Goal: Information Seeking & Learning: Learn about a topic

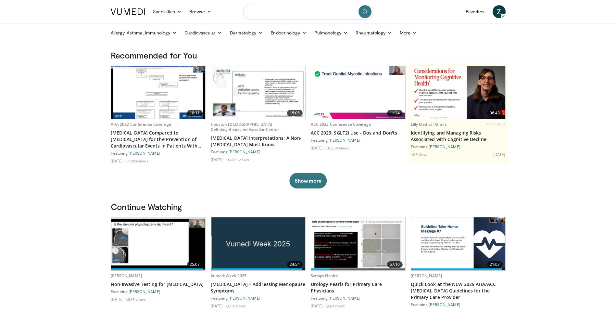
click at [278, 10] on input "Search topics, interventions" at bounding box center [308, 12] width 130 height 16
type input "**********"
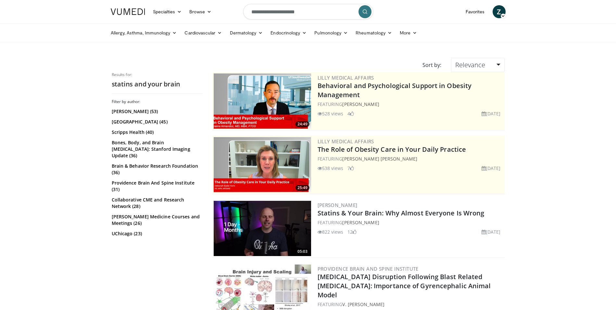
click at [246, 218] on img at bounding box center [262, 228] width 97 height 55
click at [356, 216] on link "Statins & Your Brain: Why Almost Everyone Is Wrong" at bounding box center [401, 213] width 167 height 9
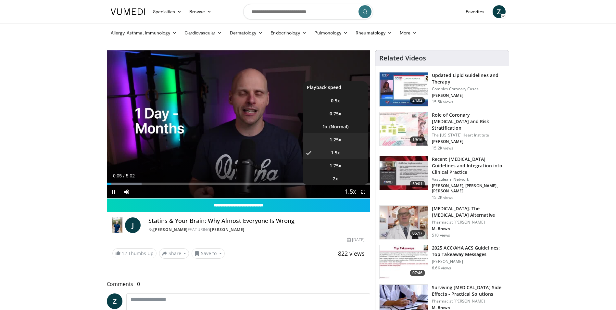
click at [343, 143] on li "1.25x" at bounding box center [335, 139] width 65 height 13
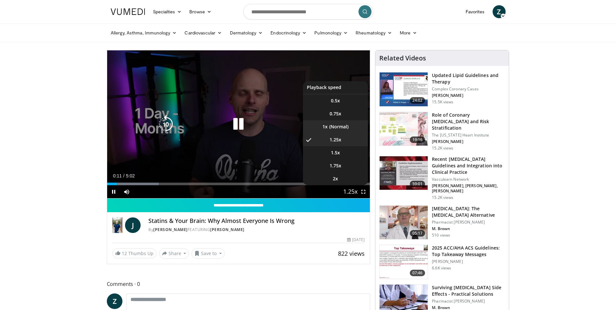
click at [338, 127] on li "1x" at bounding box center [335, 126] width 65 height 13
